Goal: Information Seeking & Learning: Learn about a topic

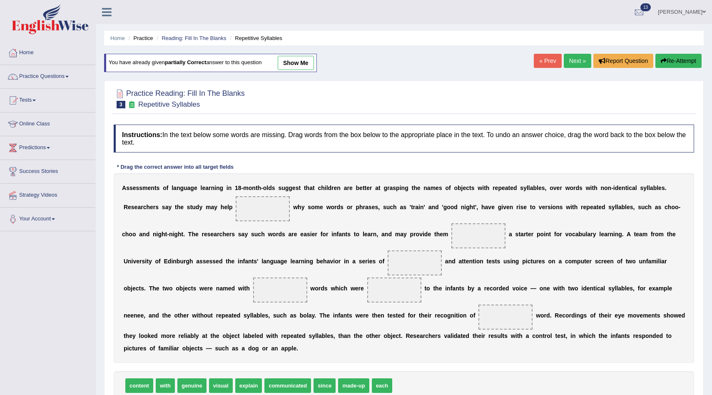
click at [572, 58] on link "Next »" at bounding box center [577, 61] width 27 height 14
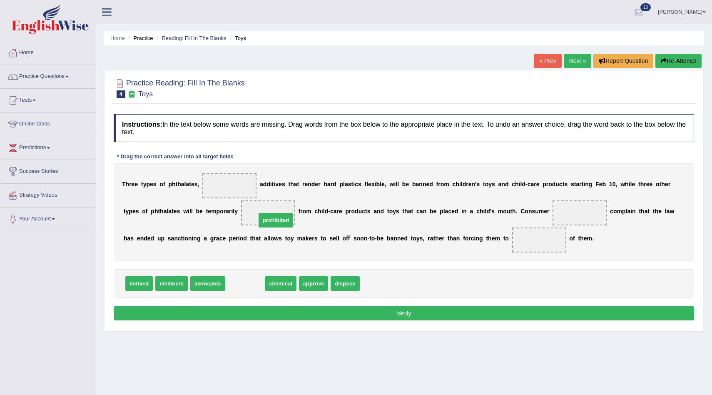
drag, startPoint x: 251, startPoint y: 284, endPoint x: 282, endPoint y: 221, distance: 70.4
click at [281, 281] on span "approve" at bounding box center [276, 283] width 30 height 15
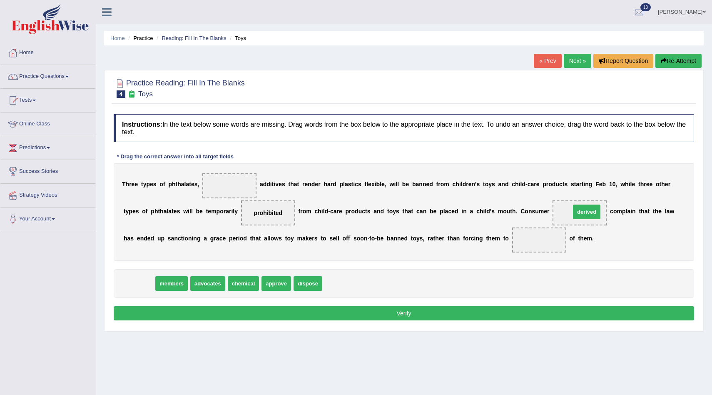
drag, startPoint x: 137, startPoint y: 284, endPoint x: 585, endPoint y: 213, distance: 453.2
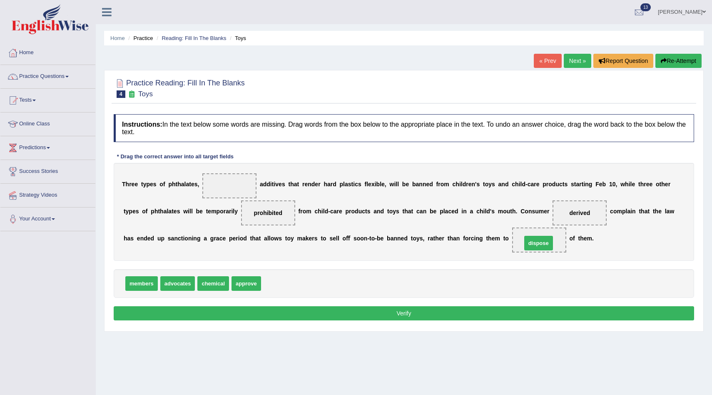
drag, startPoint x: 273, startPoint y: 282, endPoint x: 534, endPoint y: 242, distance: 263.7
drag, startPoint x: 584, startPoint y: 213, endPoint x: 286, endPoint y: 283, distance: 307.0
drag, startPoint x: 179, startPoint y: 284, endPoint x: 583, endPoint y: 209, distance: 410.7
drag, startPoint x: 244, startPoint y: 284, endPoint x: 236, endPoint y: 184, distance: 101.0
click at [323, 316] on button "Verify" at bounding box center [404, 313] width 580 height 14
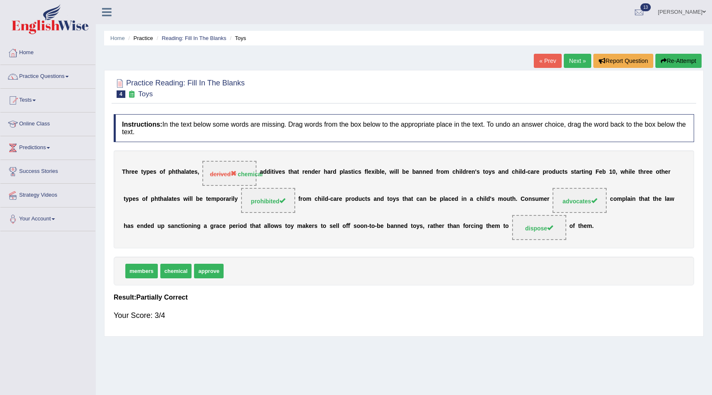
click at [572, 56] on link "Next »" at bounding box center [577, 61] width 27 height 14
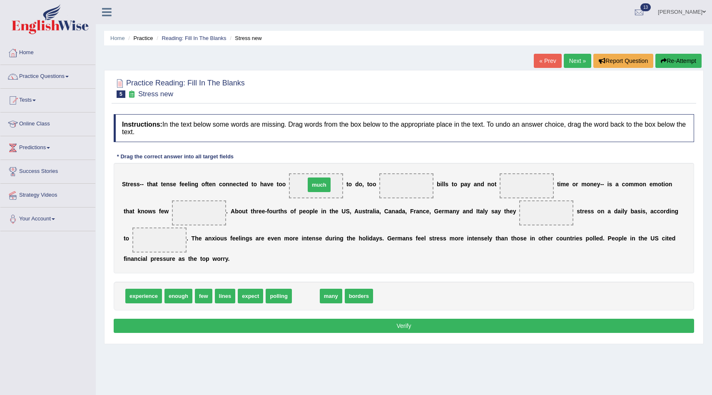
drag, startPoint x: 307, startPoint y: 296, endPoint x: 321, endPoint y: 184, distance: 111.9
drag, startPoint x: 302, startPoint y: 298, endPoint x: 411, endPoint y: 188, distance: 154.2
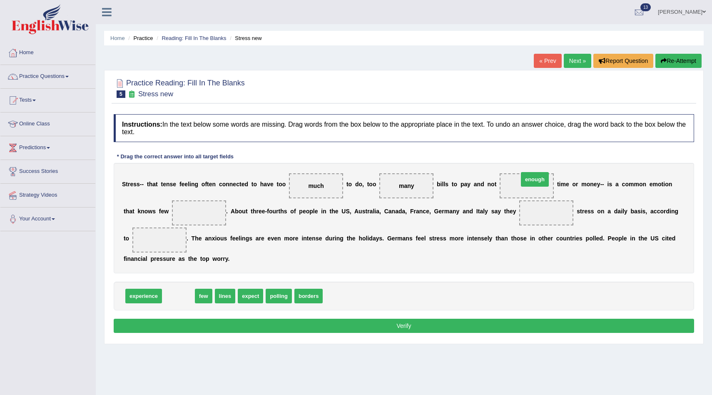
drag, startPoint x: 176, startPoint y: 294, endPoint x: 533, endPoint y: 177, distance: 374.9
drag, startPoint x: 194, startPoint y: 296, endPoint x: 209, endPoint y: 212, distance: 85.3
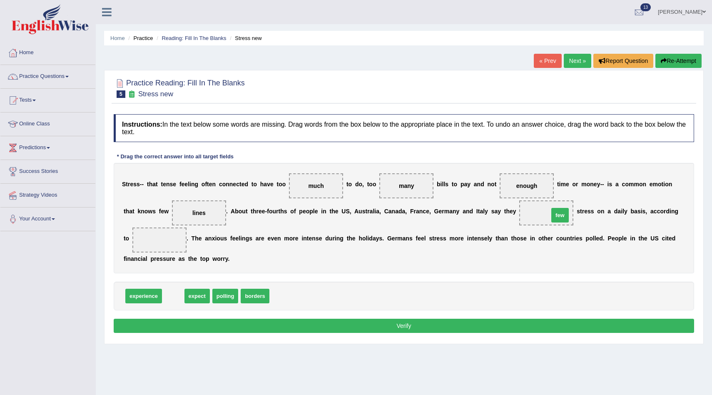
drag, startPoint x: 177, startPoint y: 296, endPoint x: 564, endPoint y: 215, distance: 395.0
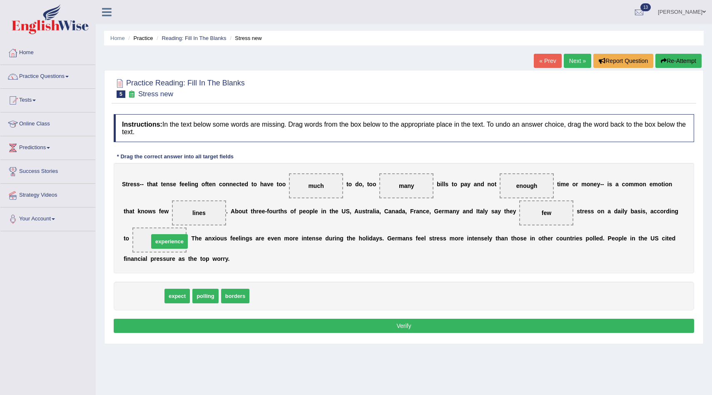
drag, startPoint x: 144, startPoint y: 293, endPoint x: 170, endPoint y: 239, distance: 60.3
click at [311, 330] on button "Verify" at bounding box center [404, 325] width 580 height 14
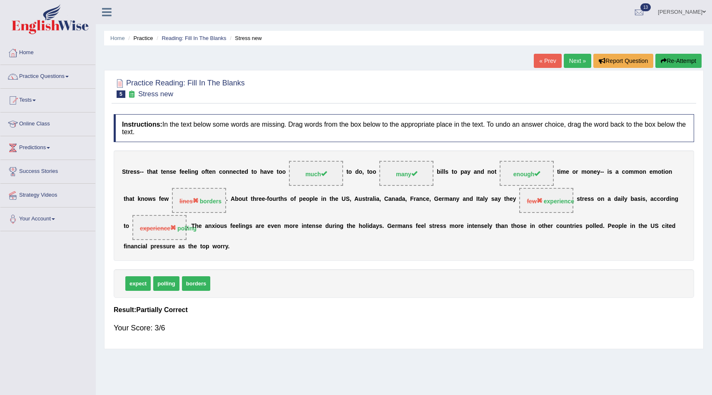
click at [576, 57] on link "Next »" at bounding box center [577, 61] width 27 height 14
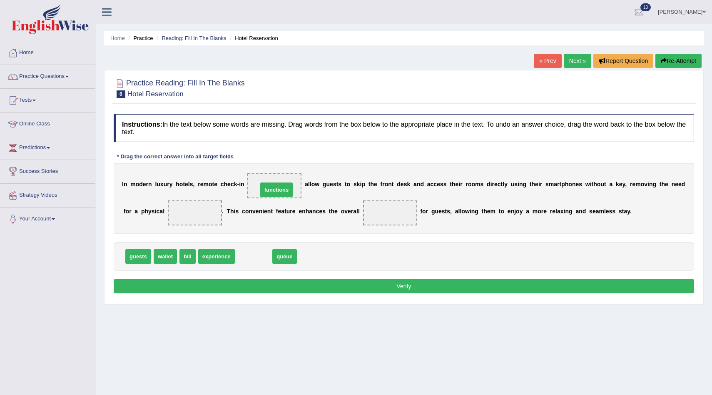
drag, startPoint x: 254, startPoint y: 256, endPoint x: 278, endPoint y: 189, distance: 70.7
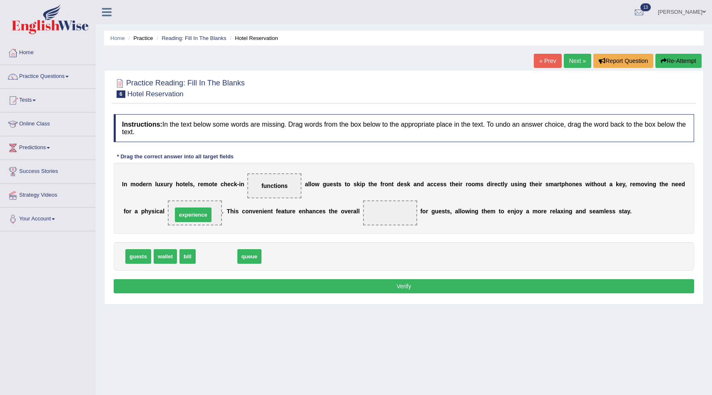
drag, startPoint x: 221, startPoint y: 256, endPoint x: 198, endPoint y: 214, distance: 47.7
drag, startPoint x: 199, startPoint y: 215, endPoint x: 394, endPoint y: 216, distance: 195.6
drag, startPoint x: 211, startPoint y: 257, endPoint x: 196, endPoint y: 214, distance: 45.0
click at [238, 288] on button "Verify" at bounding box center [404, 286] width 580 height 14
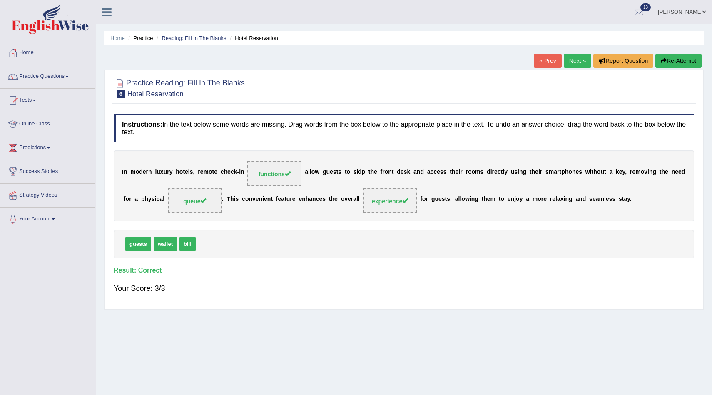
click at [577, 56] on link "Next »" at bounding box center [577, 61] width 27 height 14
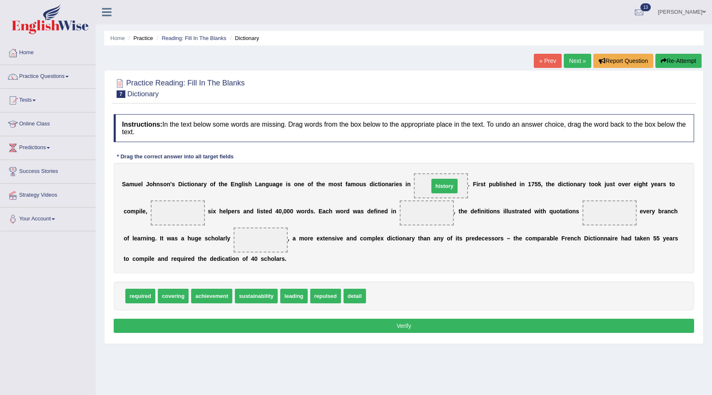
drag, startPoint x: 380, startPoint y: 298, endPoint x: 442, endPoint y: 188, distance: 126.5
drag, startPoint x: 174, startPoint y: 295, endPoint x: 184, endPoint y: 293, distance: 10.5
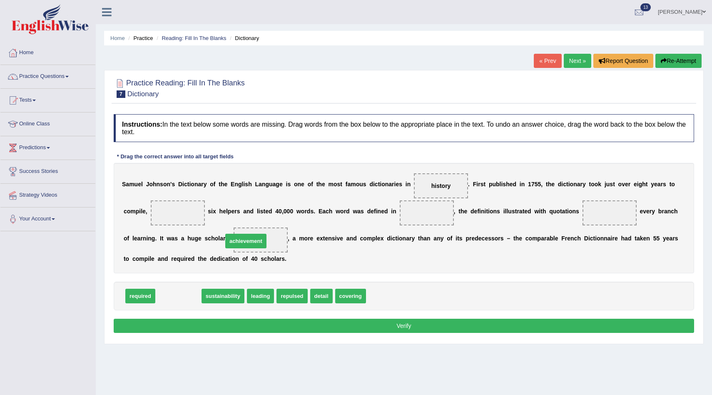
drag, startPoint x: 178, startPoint y: 297, endPoint x: 245, endPoint y: 242, distance: 87.0
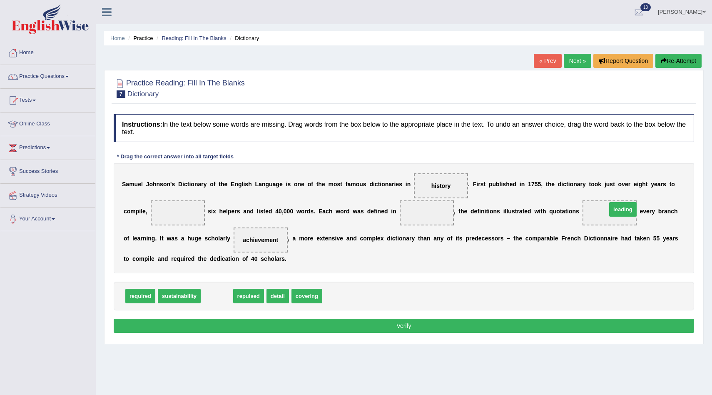
drag, startPoint x: 219, startPoint y: 295, endPoint x: 621, endPoint y: 209, distance: 411.5
drag, startPoint x: 251, startPoint y: 296, endPoint x: 430, endPoint y: 216, distance: 195.3
drag, startPoint x: 224, startPoint y: 293, endPoint x: 187, endPoint y: 214, distance: 87.7
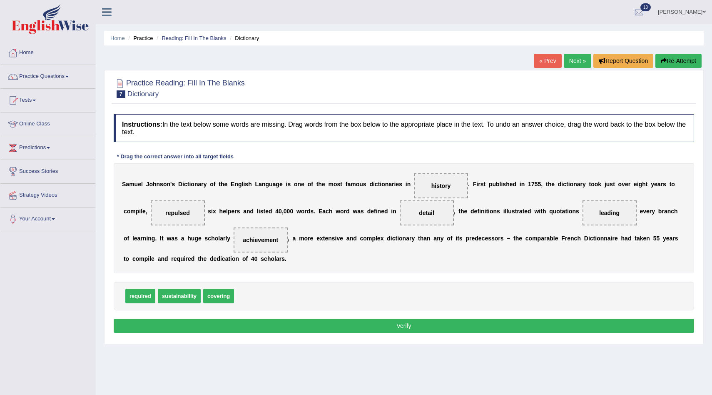
click at [258, 328] on button "Verify" at bounding box center [404, 325] width 580 height 14
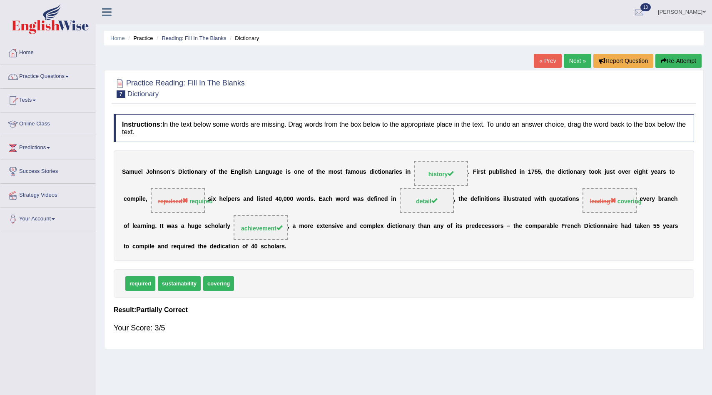
click at [574, 58] on link "Next »" at bounding box center [577, 61] width 27 height 14
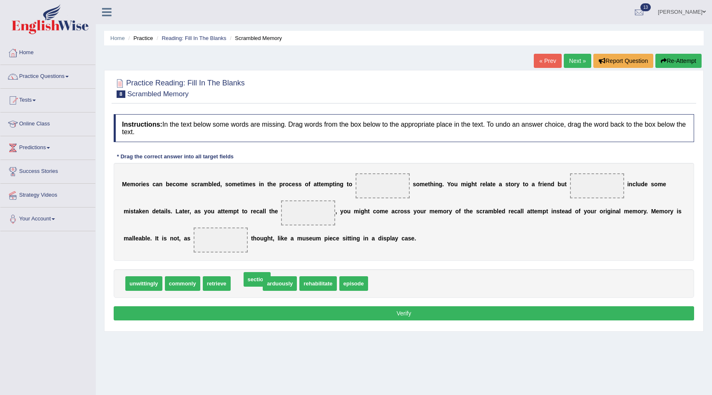
drag, startPoint x: 246, startPoint y: 284, endPoint x: 255, endPoint y: 281, distance: 10.3
drag, startPoint x: 353, startPoint y: 285, endPoint x: 310, endPoint y: 214, distance: 83.3
drag, startPoint x: 309, startPoint y: 213, endPoint x: 367, endPoint y: 282, distance: 90.2
drag, startPoint x: 330, startPoint y: 286, endPoint x: 326, endPoint y: 220, distance: 66.7
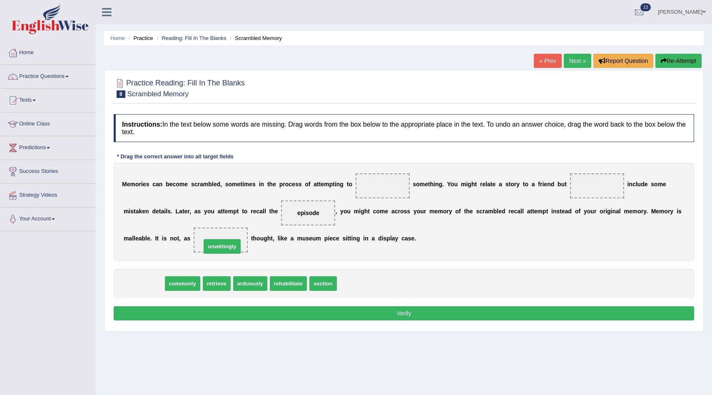
drag, startPoint x: 149, startPoint y: 285, endPoint x: 227, endPoint y: 248, distance: 86.6
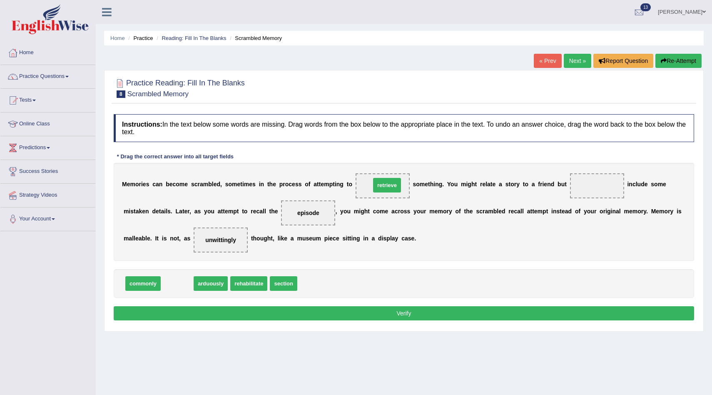
drag, startPoint x: 183, startPoint y: 281, endPoint x: 391, endPoint y: 182, distance: 230.9
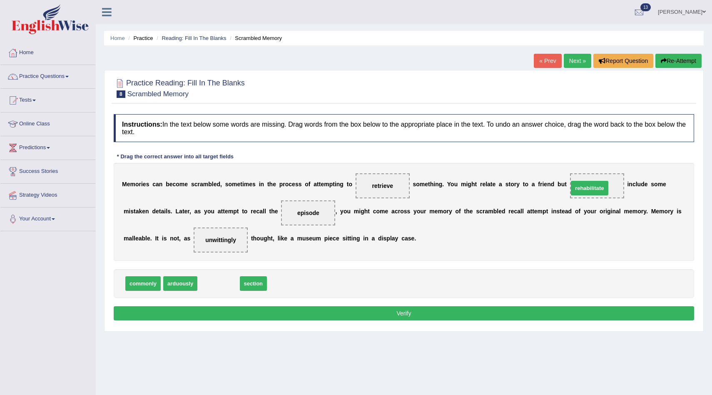
drag, startPoint x: 225, startPoint y: 283, endPoint x: 599, endPoint y: 188, distance: 385.4
click at [394, 314] on button "Verify" at bounding box center [404, 313] width 580 height 14
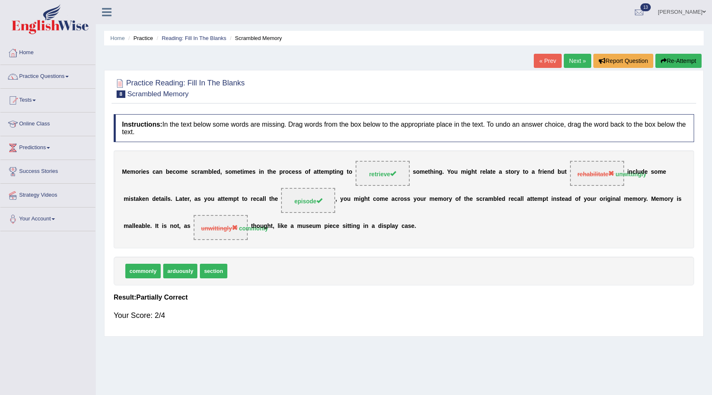
click at [580, 59] on link "Next »" at bounding box center [577, 61] width 27 height 14
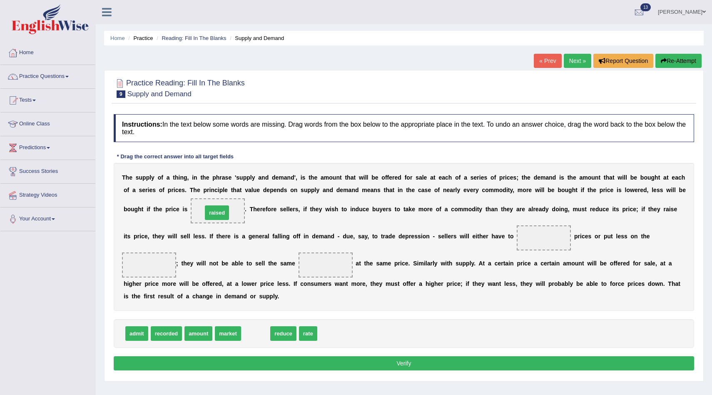
drag, startPoint x: 258, startPoint y: 331, endPoint x: 220, endPoint y: 210, distance: 126.8
drag, startPoint x: 261, startPoint y: 332, endPoint x: 536, endPoint y: 240, distance: 289.5
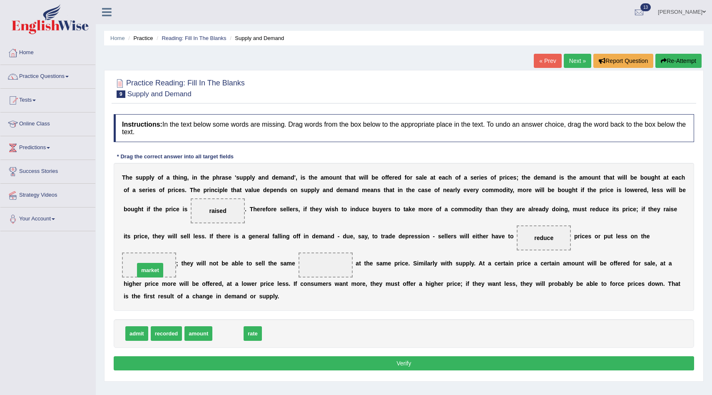
drag, startPoint x: 226, startPoint y: 333, endPoint x: 149, endPoint y: 270, distance: 100.3
drag, startPoint x: 200, startPoint y: 332, endPoint x: 321, endPoint y: 272, distance: 135.7
click at [266, 361] on button "Verify" at bounding box center [404, 363] width 580 height 14
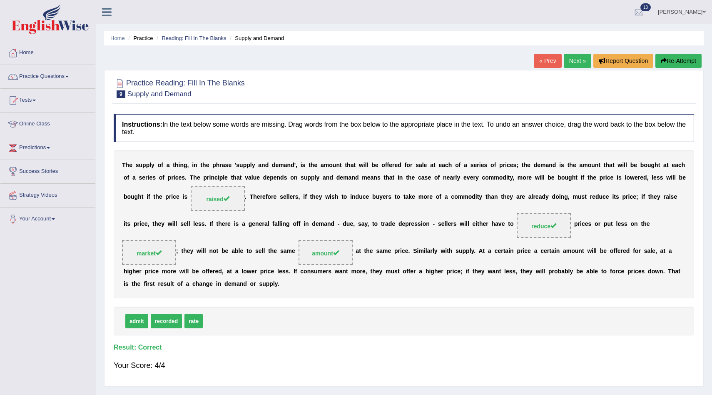
click at [577, 57] on link "Next »" at bounding box center [577, 61] width 27 height 14
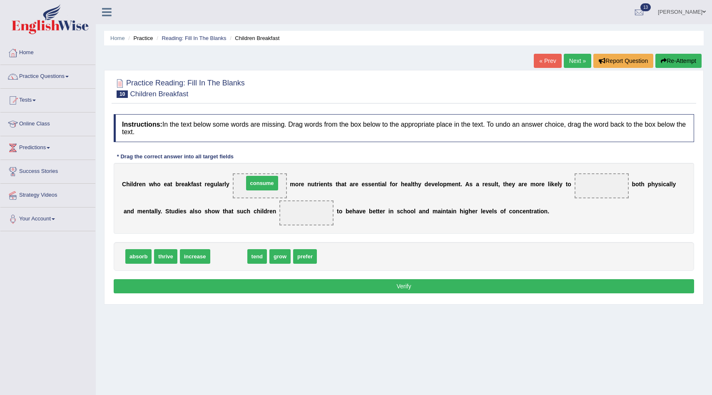
drag, startPoint x: 234, startPoint y: 258, endPoint x: 267, endPoint y: 184, distance: 80.9
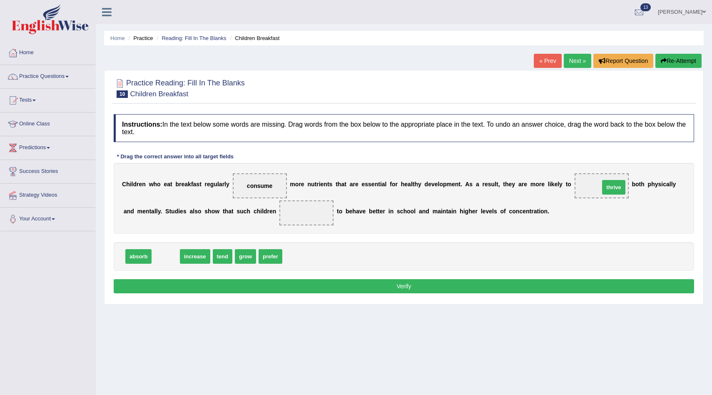
drag, startPoint x: 162, startPoint y: 257, endPoint x: 606, endPoint y: 185, distance: 449.5
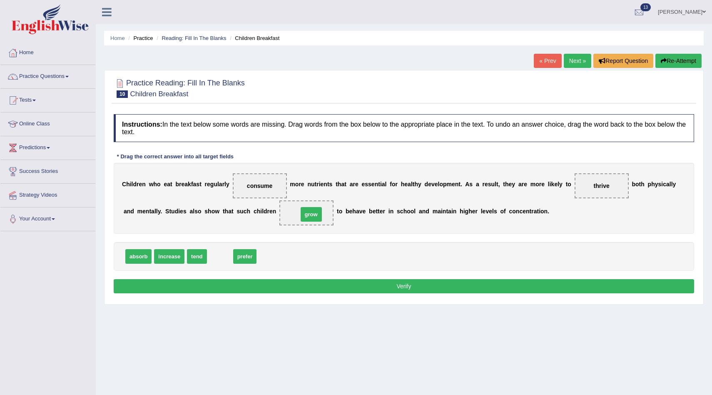
drag, startPoint x: 224, startPoint y: 253, endPoint x: 315, endPoint y: 211, distance: 100.4
click at [312, 286] on button "Verify" at bounding box center [404, 286] width 580 height 14
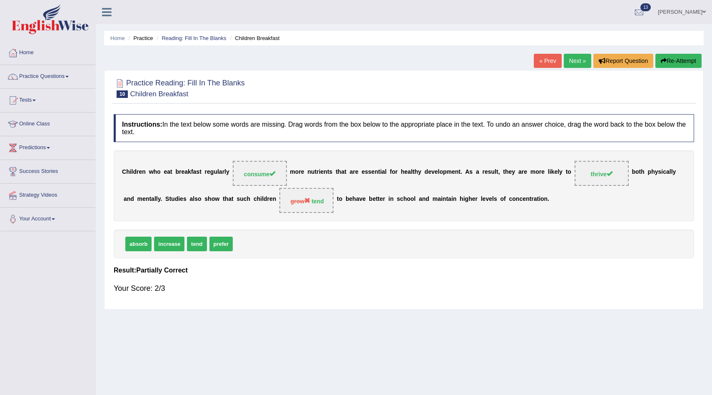
click at [569, 61] on link "Next »" at bounding box center [577, 61] width 27 height 14
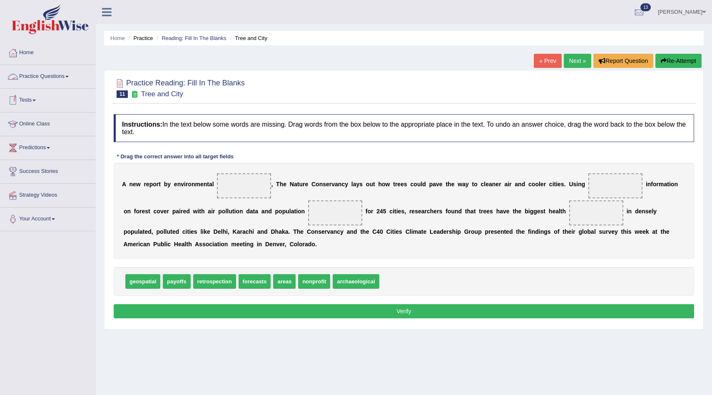
click at [53, 77] on link "Practice Questions" at bounding box center [47, 75] width 95 height 21
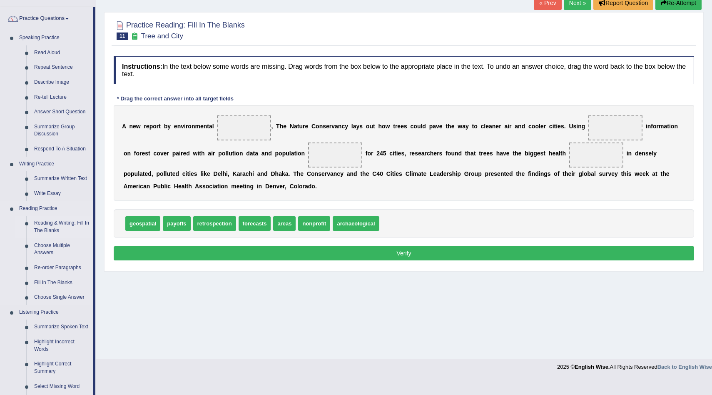
scroll to position [60, 0]
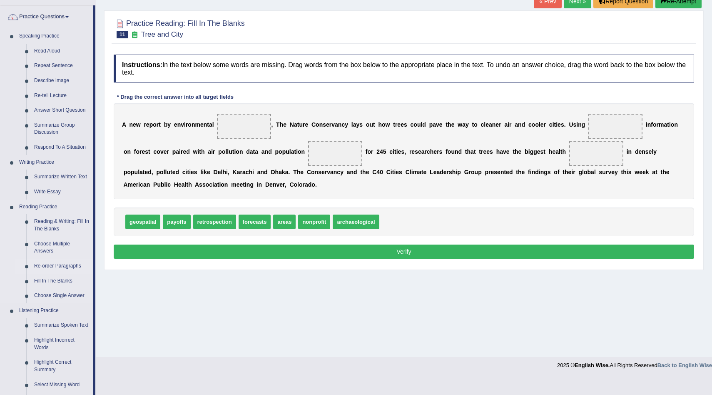
click at [58, 265] on link "Re-order Paragraphs" at bounding box center [61, 265] width 63 height 15
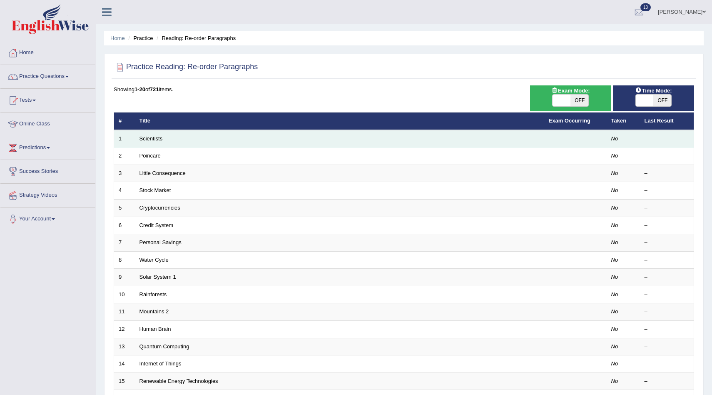
click at [147, 138] on link "Scientists" at bounding box center [150, 138] width 23 height 6
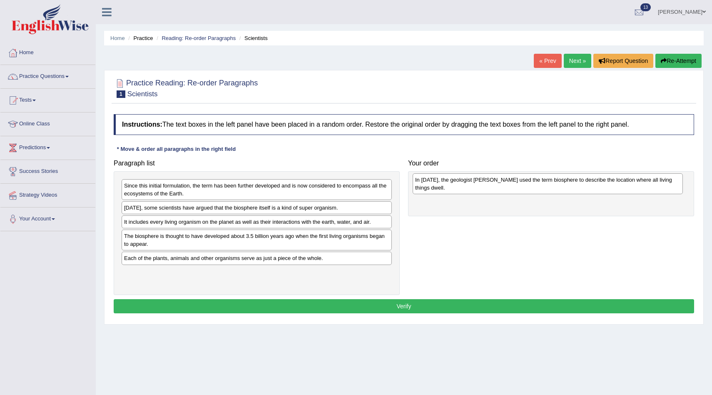
drag, startPoint x: 169, startPoint y: 209, endPoint x: 460, endPoint y: 180, distance: 292.3
click at [460, 180] on div "In 1875, the geologist Eduard Suess used the term biosphere to describe the loc…" at bounding box center [548, 183] width 270 height 21
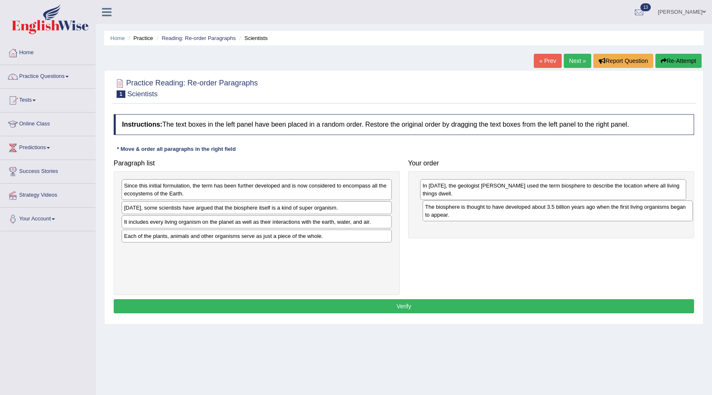
drag, startPoint x: 307, startPoint y: 245, endPoint x: 608, endPoint y: 216, distance: 302.4
click at [608, 216] on div "The biosphere is thought to have developed about 3.5 billion years ago when the…" at bounding box center [557, 210] width 270 height 21
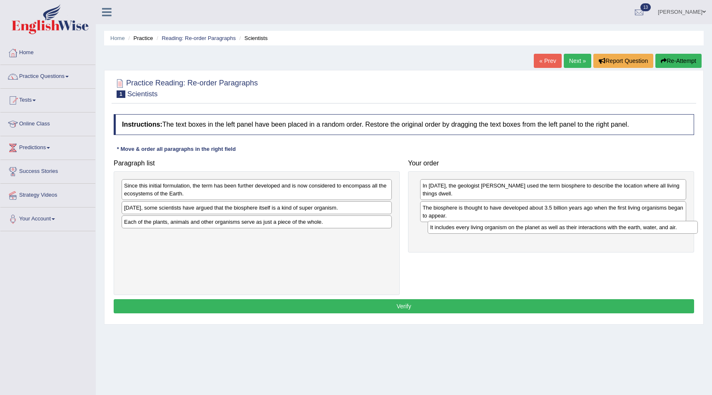
drag, startPoint x: 270, startPoint y: 221, endPoint x: 576, endPoint y: 227, distance: 306.0
click at [576, 227] on div "It includes every living organism on the planet as well as their interactions w…" at bounding box center [562, 227] width 270 height 13
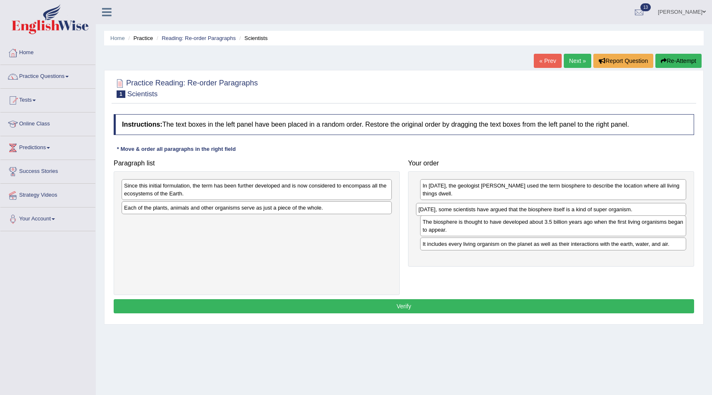
drag, startPoint x: 326, startPoint y: 206, endPoint x: 621, endPoint y: 208, distance: 294.7
click at [621, 208] on div "Today, some scientists have argued that the biosphere itself is a kind of super…" at bounding box center [551, 209] width 270 height 13
click at [517, 208] on div "Today, some scientists have argued that the biosphere itself is a kind of super…" at bounding box center [551, 208] width 266 height 13
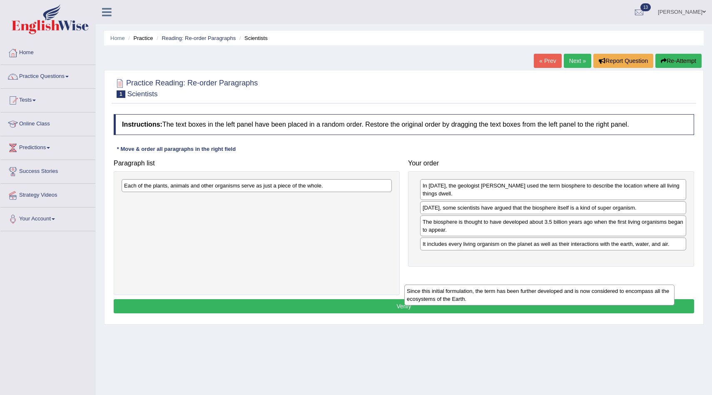
drag, startPoint x: 306, startPoint y: 193, endPoint x: 589, endPoint y: 298, distance: 302.0
click at [589, 298] on div "Since this initial formulation, the term has been further developed and is now …" at bounding box center [539, 294] width 270 height 21
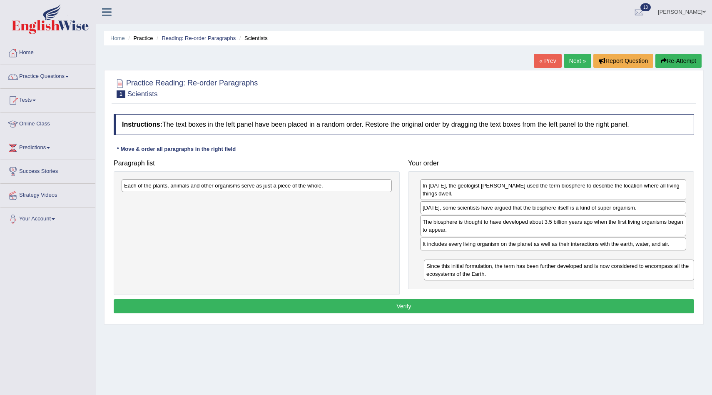
drag, startPoint x: 293, startPoint y: 204, endPoint x: 596, endPoint y: 271, distance: 309.4
click at [596, 271] on div "Since this initial formulation, the term has been further developed and is now …" at bounding box center [559, 269] width 270 height 21
click at [312, 189] on div "Each of the plants, animals and other organisms serve as just a piece of the wh…" at bounding box center [257, 185] width 270 height 13
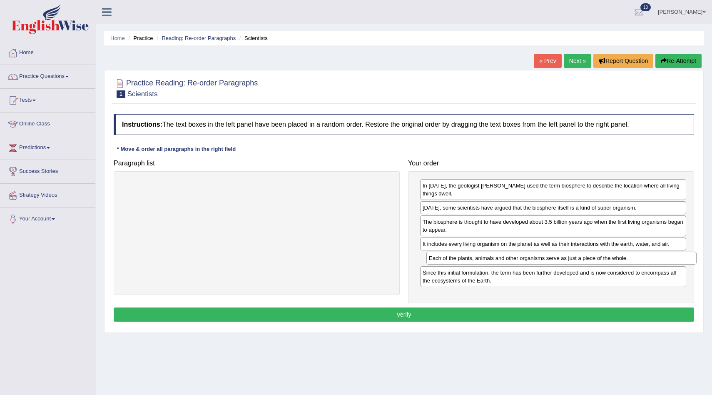
drag, startPoint x: 312, startPoint y: 189, endPoint x: 616, endPoint y: 261, distance: 312.7
click at [616, 261] on div "Each of the plants, animals and other organisms serve as just a piece of the wh…" at bounding box center [561, 257] width 270 height 13
click at [479, 310] on button "Verify" at bounding box center [404, 314] width 580 height 14
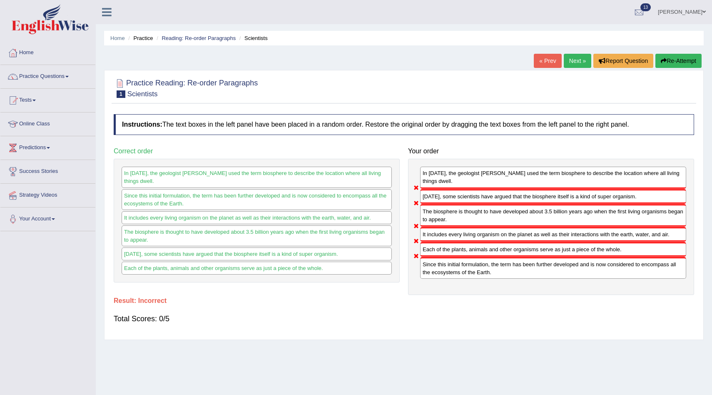
drag, startPoint x: 408, startPoint y: 274, endPoint x: 403, endPoint y: 272, distance: 5.0
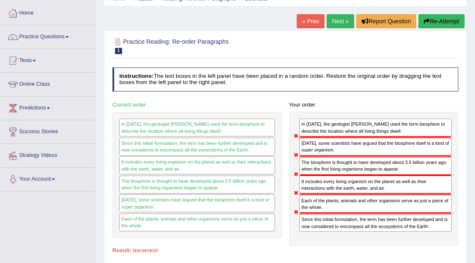
scroll to position [45, 0]
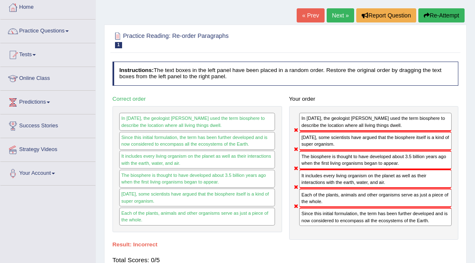
click at [335, 10] on link "Next »" at bounding box center [339, 15] width 27 height 14
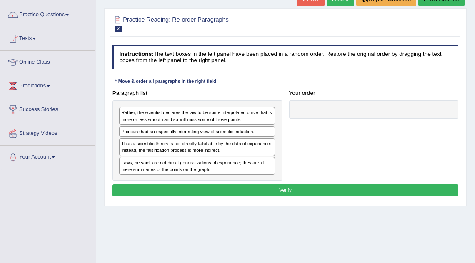
scroll to position [62, 0]
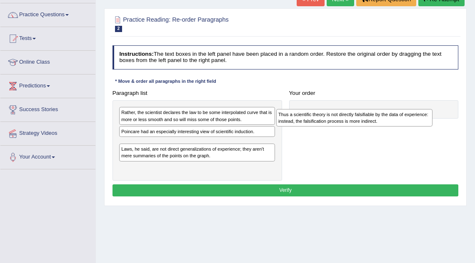
drag, startPoint x: 194, startPoint y: 146, endPoint x: 380, endPoint y: 121, distance: 188.1
click at [380, 121] on div "Thus a scientific theory is not directly falsifiable by the data of experience:…" at bounding box center [354, 117] width 156 height 17
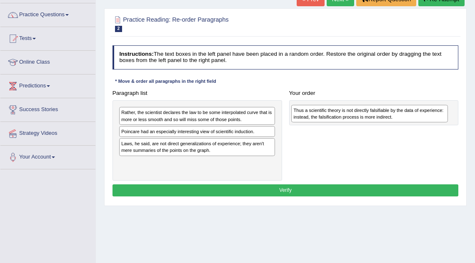
drag, startPoint x: 215, startPoint y: 147, endPoint x: 419, endPoint y: 117, distance: 206.5
click at [419, 117] on div "Thus a scientific theory is not directly falsifiable by the data of experience:…" at bounding box center [369, 113] width 156 height 17
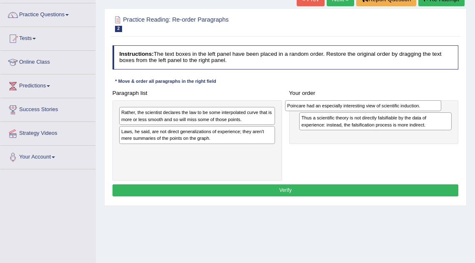
drag, startPoint x: 195, startPoint y: 133, endPoint x: 392, endPoint y: 110, distance: 198.2
click at [392, 110] on div "Poincare had an especially interesting view of scientific induction." at bounding box center [363, 105] width 156 height 11
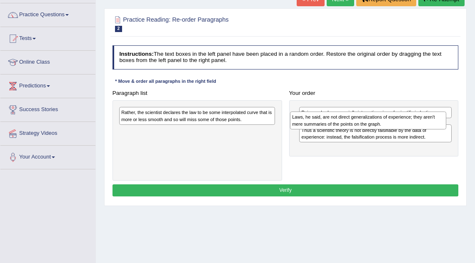
drag, startPoint x: 216, startPoint y: 137, endPoint x: 419, endPoint y: 128, distance: 203.8
click at [419, 128] on div "Laws, he said, are not direct generalizations of experience; they aren't mere s…" at bounding box center [368, 120] width 156 height 17
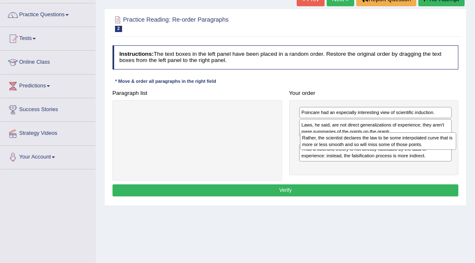
drag, startPoint x: 201, startPoint y: 115, endPoint x: 415, endPoint y: 149, distance: 216.9
click at [415, 149] on div "Rather, the scientist declares the law to be some interpolated curve that is mo…" at bounding box center [378, 140] width 156 height 17
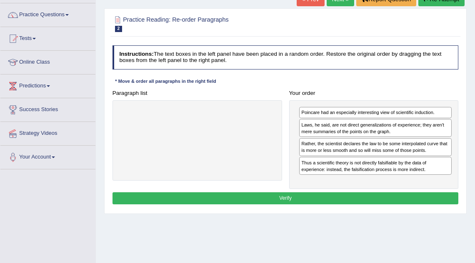
click at [331, 196] on button "Verify" at bounding box center [285, 198] width 346 height 12
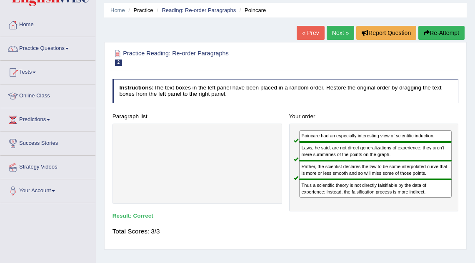
scroll to position [23, 0]
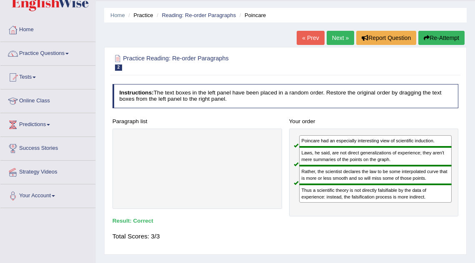
click at [338, 35] on link "Next »" at bounding box center [339, 38] width 27 height 14
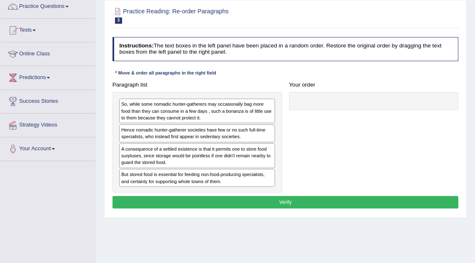
scroll to position [72, 0]
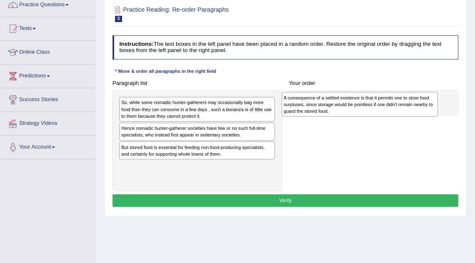
drag, startPoint x: 213, startPoint y: 154, endPoint x: 406, endPoint y: 108, distance: 198.6
click at [406, 108] on div "A consequence of a settled existence is that it permits one to store food surpl…" at bounding box center [359, 104] width 156 height 25
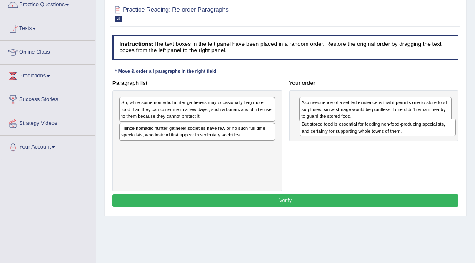
drag, startPoint x: 234, startPoint y: 152, endPoint x: 448, endPoint y: 137, distance: 214.9
click at [448, 137] on div "Paragraph list So, while some nomadic hunter-gatherers may occasionally bag mor…" at bounding box center [285, 134] width 353 height 114
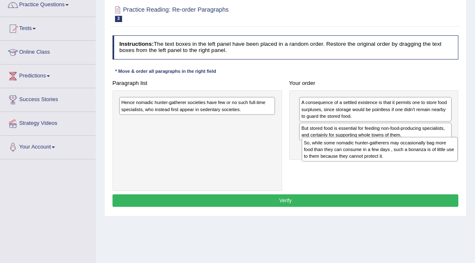
drag, startPoint x: 237, startPoint y: 115, endPoint x: 454, endPoint y: 166, distance: 222.7
click at [454, 166] on div "Paragraph list So, while some nomadic hunter-gatherers may occasionally bag mor…" at bounding box center [285, 134] width 353 height 114
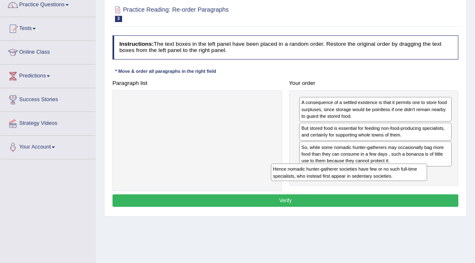
drag, startPoint x: 227, startPoint y: 108, endPoint x: 417, endPoint y: 191, distance: 208.0
click at [417, 191] on div "Instructions: The text boxes in the left panel have been placed in a random ord…" at bounding box center [284, 122] width 349 height 180
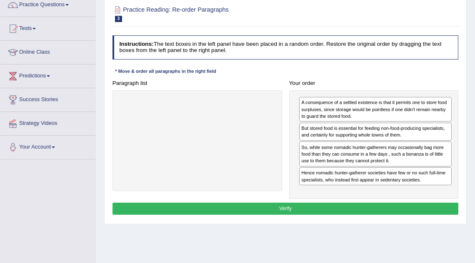
click at [368, 210] on button "Verify" at bounding box center [285, 209] width 346 height 12
